Goal: Task Accomplishment & Management: Complete application form

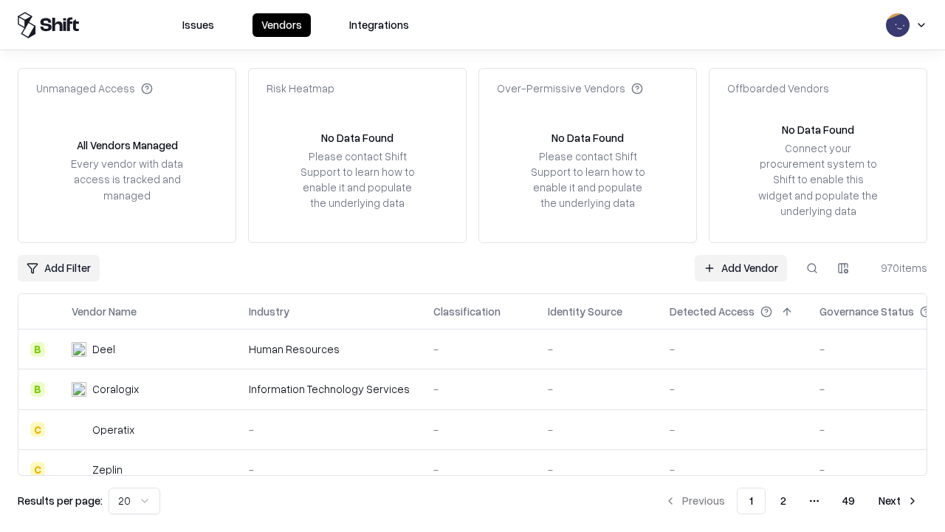
click at [741, 267] on link "Add Vendor" at bounding box center [741, 268] width 92 height 27
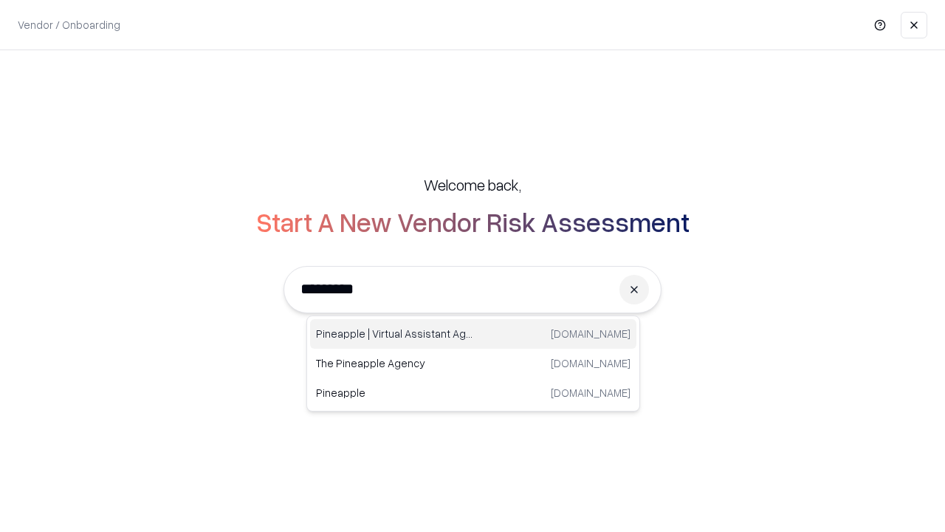
click at [473, 334] on div "Pineapple | Virtual Assistant Agency [DOMAIN_NAME]" at bounding box center [473, 334] width 326 height 30
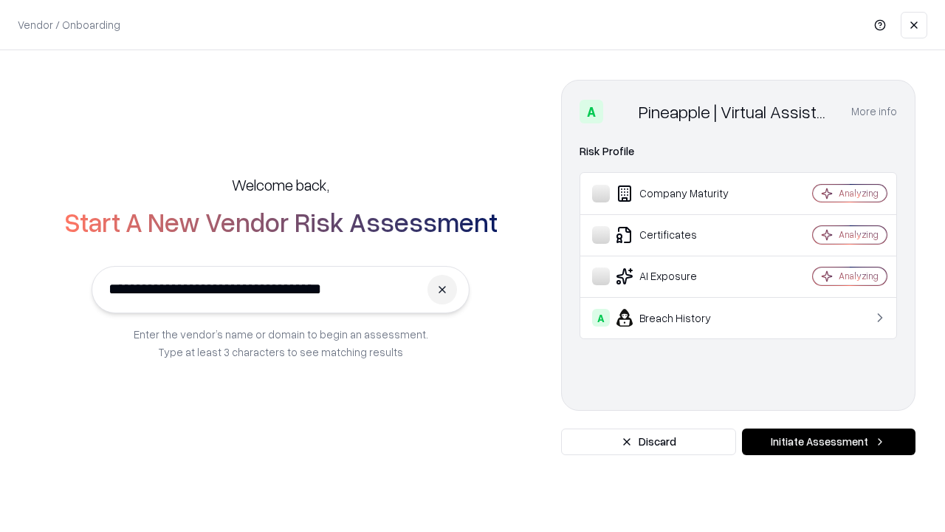
type input "**********"
click at [828, 442] on button "Initiate Assessment" at bounding box center [829, 441] width 174 height 27
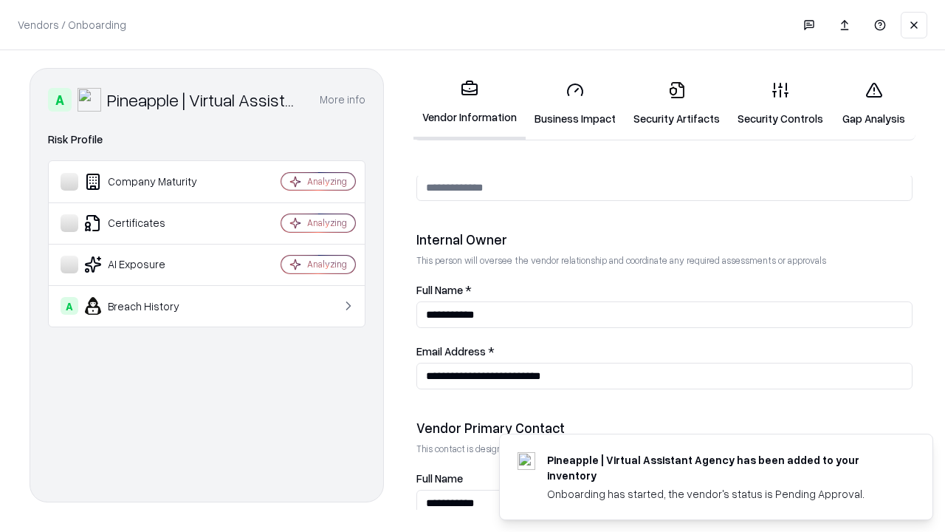
scroll to position [765, 0]
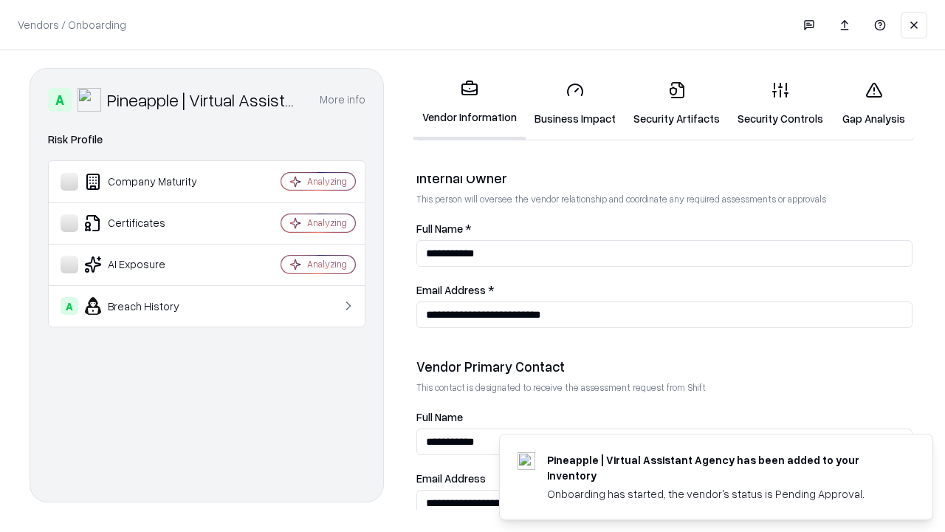
click at [575, 103] on link "Business Impact" at bounding box center [575, 103] width 99 height 69
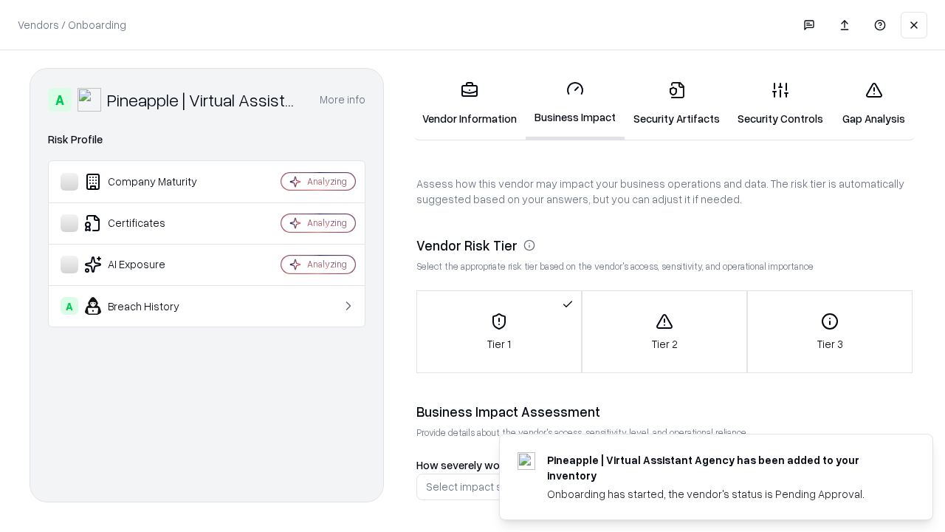
click at [873, 103] on link "Gap Analysis" at bounding box center [873, 103] width 83 height 69
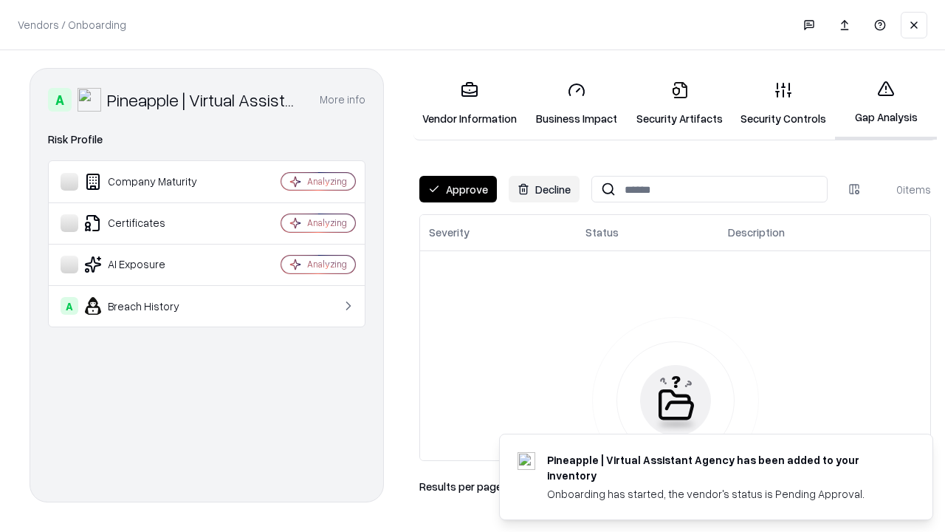
click at [458, 189] on button "Approve" at bounding box center [458, 189] width 78 height 27
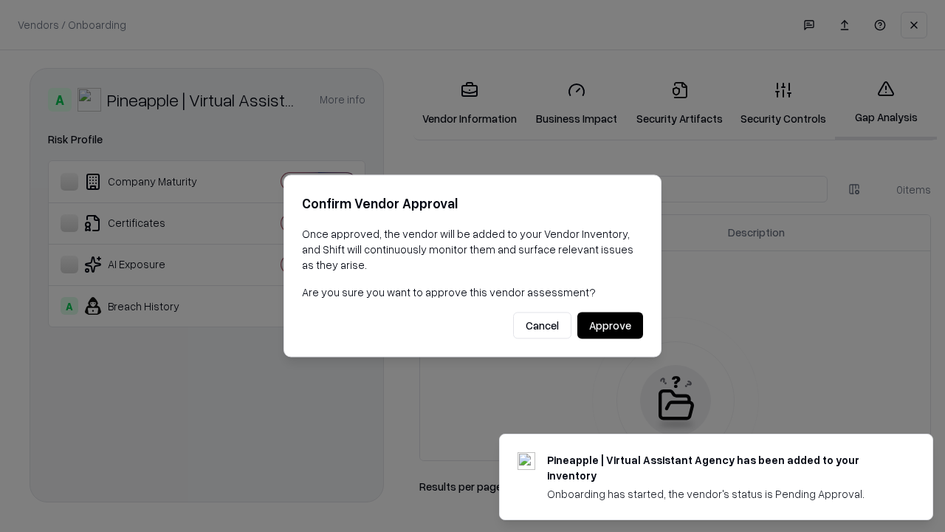
click at [610, 325] on button "Approve" at bounding box center [610, 325] width 66 height 27
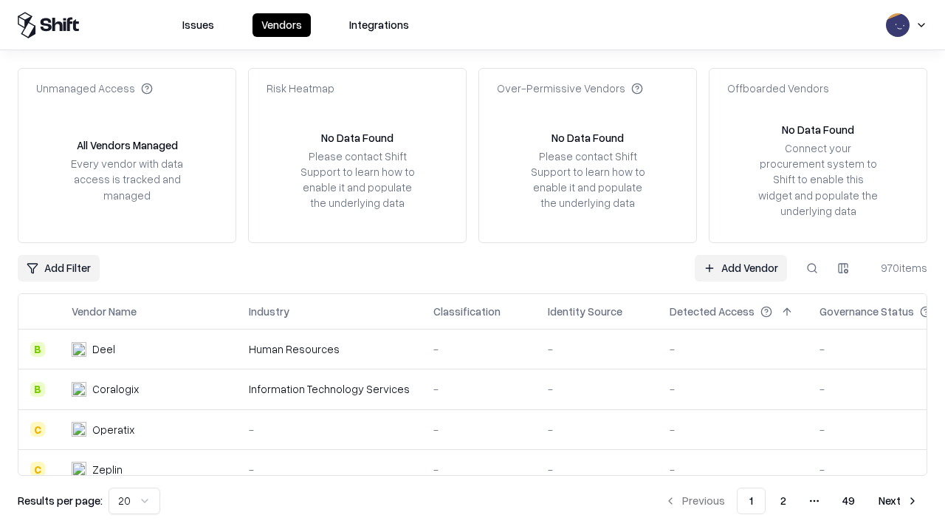
type input "**********"
click at [741, 267] on link "Add Vendor" at bounding box center [741, 268] width 92 height 27
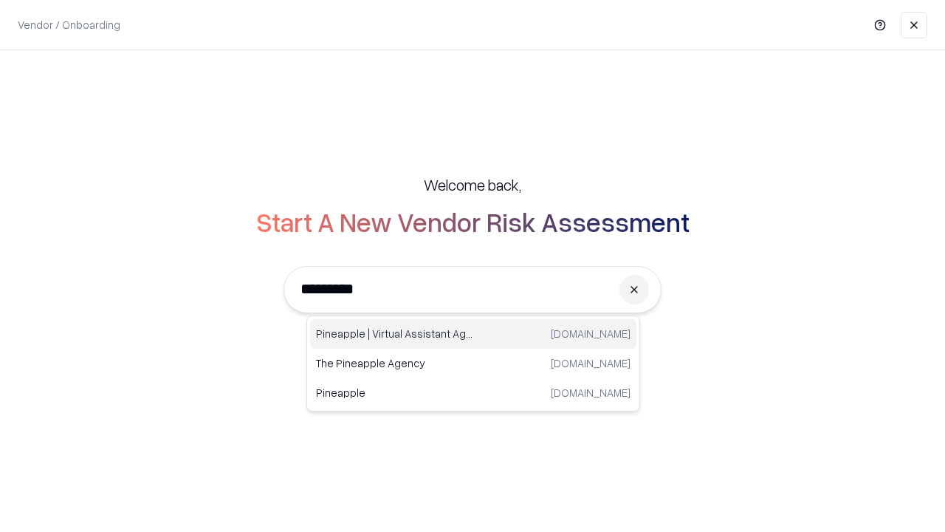
click at [473, 334] on div "Pineapple | Virtual Assistant Agency [DOMAIN_NAME]" at bounding box center [473, 334] width 326 height 30
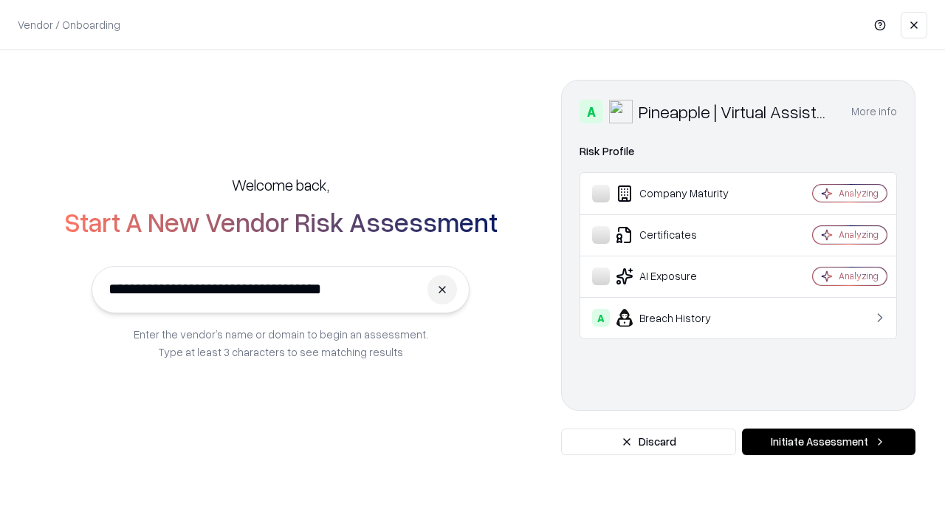
type input "**********"
click at [828, 442] on button "Initiate Assessment" at bounding box center [829, 441] width 174 height 27
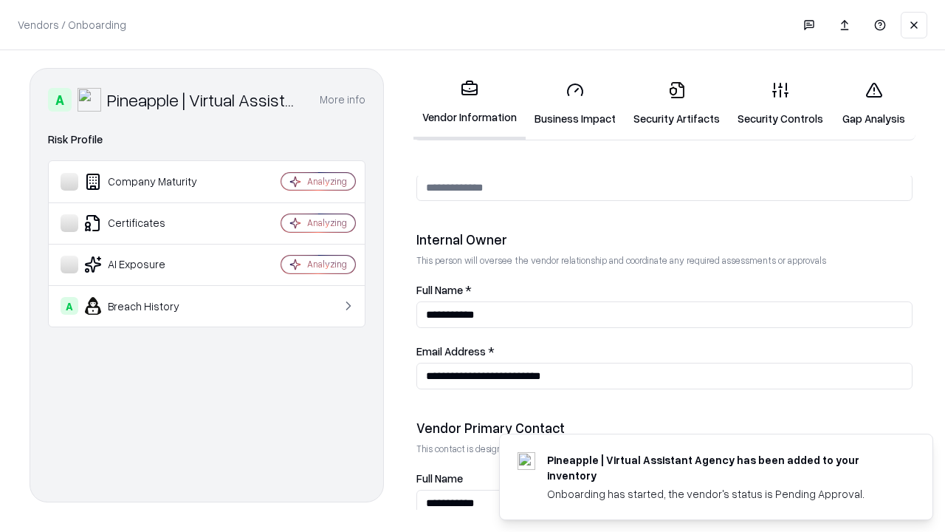
scroll to position [765, 0]
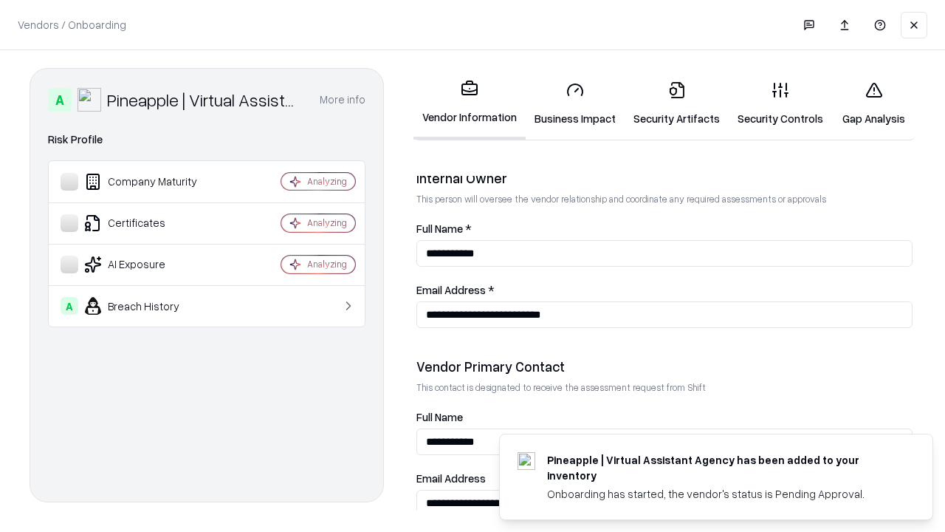
click at [873, 103] on link "Gap Analysis" at bounding box center [873, 103] width 83 height 69
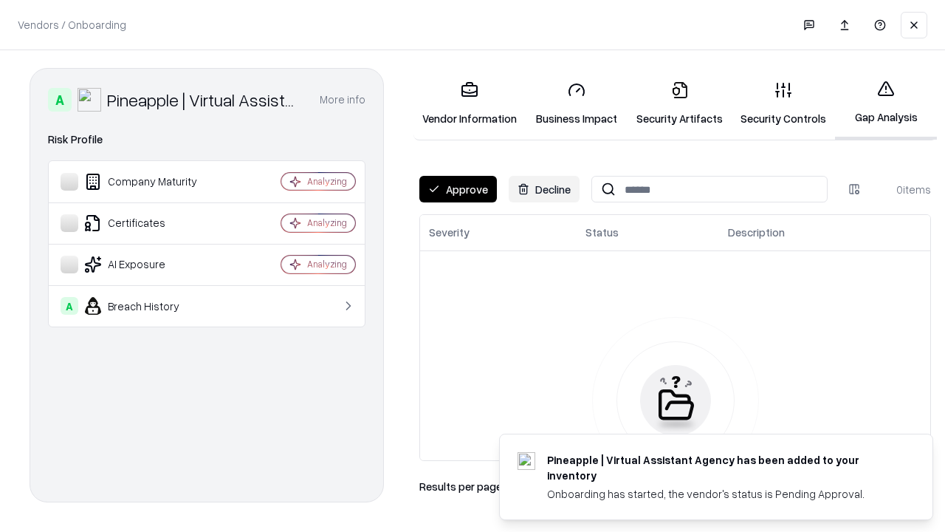
click at [458, 189] on button "Approve" at bounding box center [458, 189] width 78 height 27
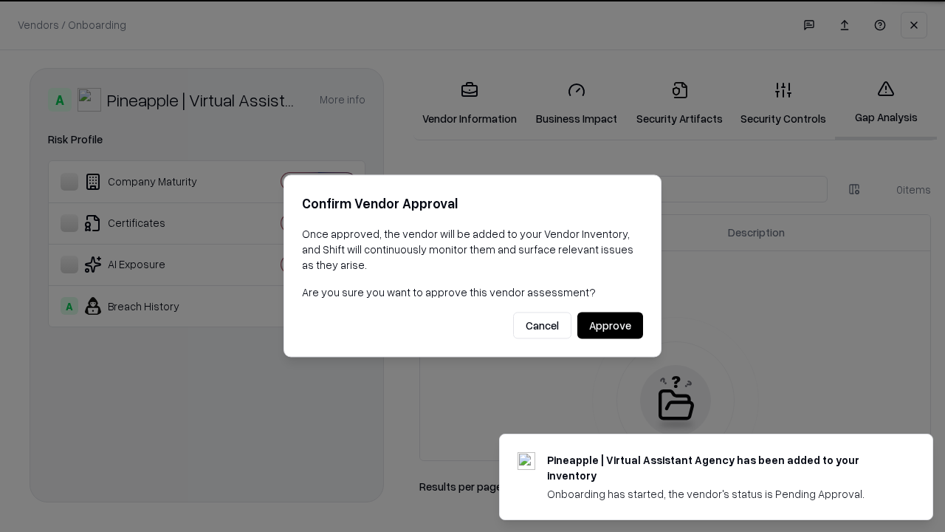
click at [610, 325] on button "Approve" at bounding box center [610, 325] width 66 height 27
